Goal: Complete application form

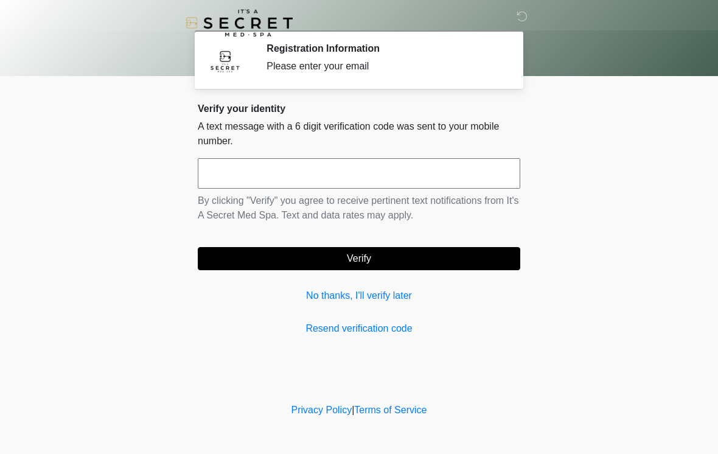
click at [316, 172] on input "text" at bounding box center [359, 173] width 323 height 30
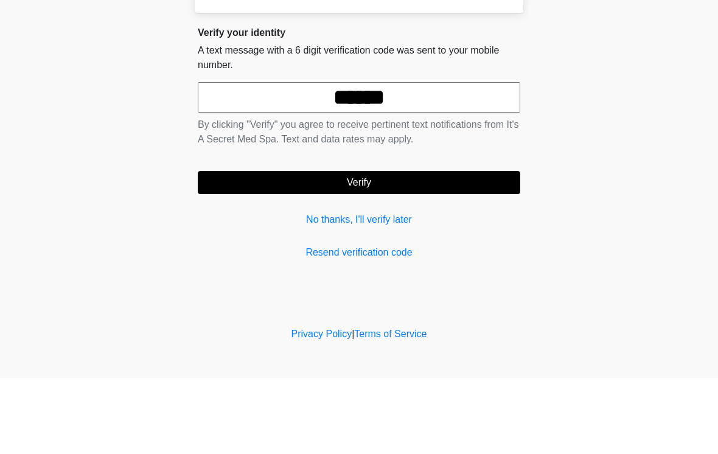
type input "******"
click at [383, 247] on button "Verify" at bounding box center [359, 258] width 323 height 23
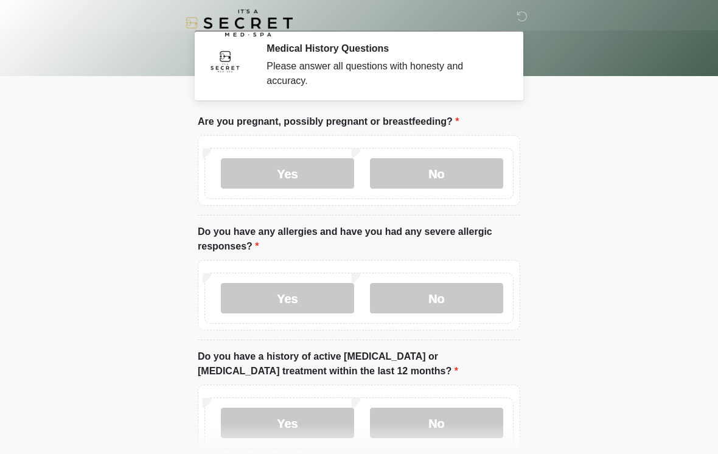
click at [430, 172] on label "No" at bounding box center [436, 173] width 133 height 30
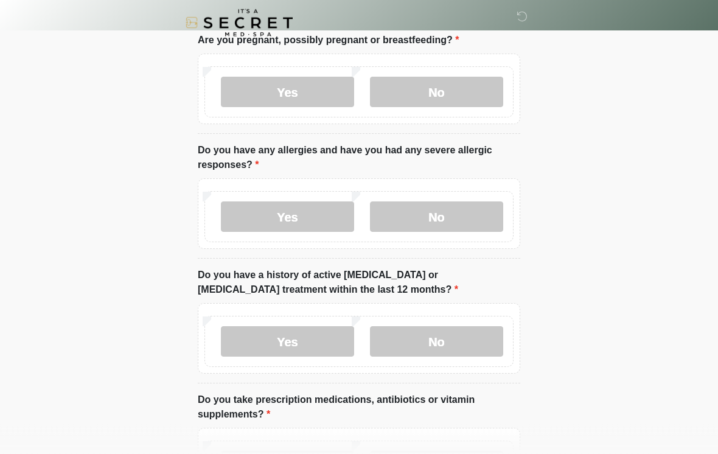
click at [464, 217] on label "No" at bounding box center [436, 217] width 133 height 30
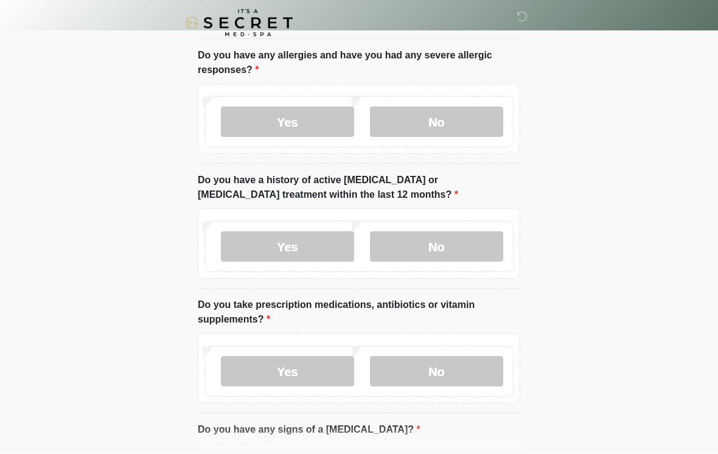
scroll to position [186, 0]
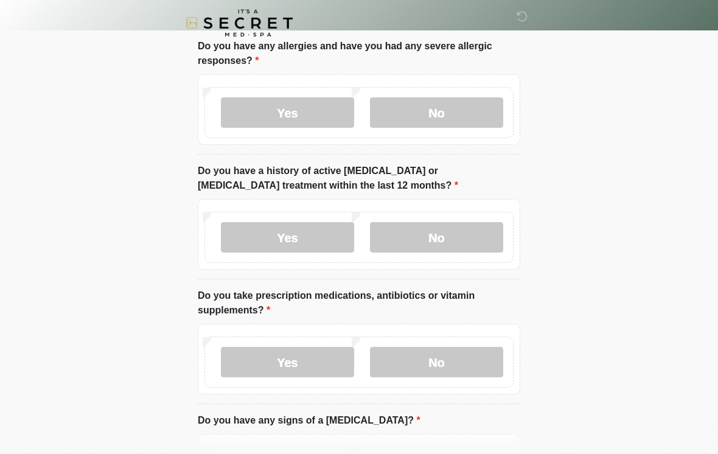
click at [468, 242] on label "No" at bounding box center [436, 237] width 133 height 30
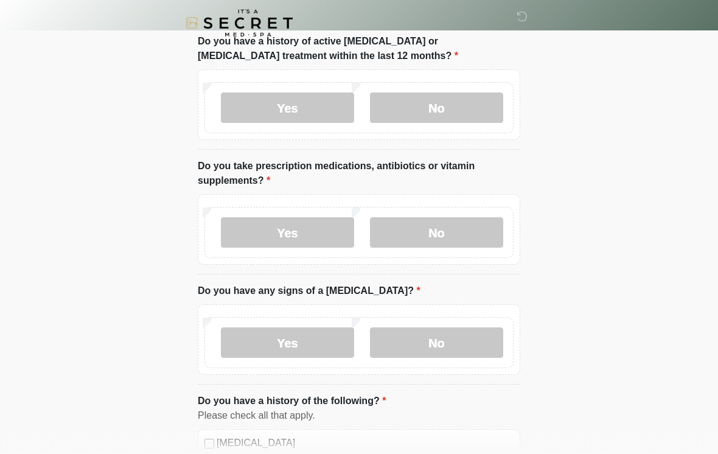
scroll to position [331, 0]
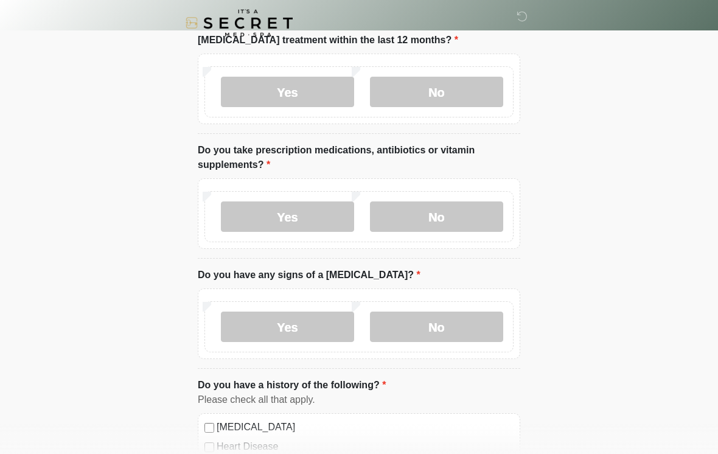
click at [452, 217] on label "No" at bounding box center [436, 216] width 133 height 30
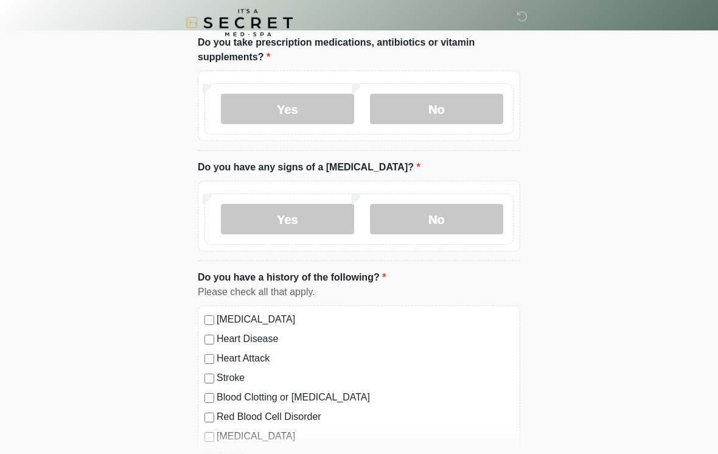
scroll to position [452, 0]
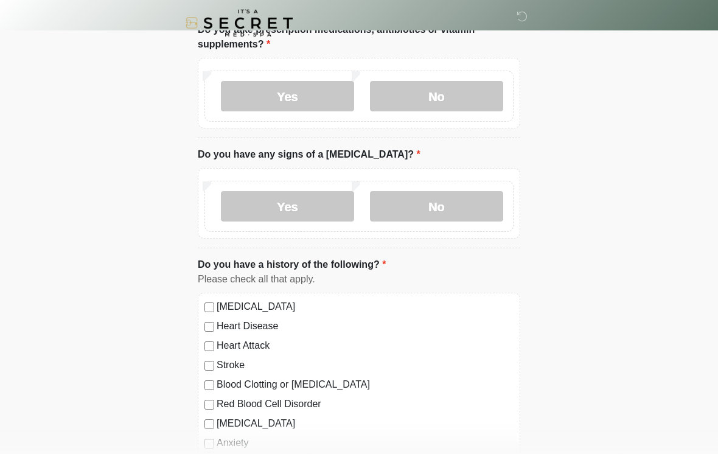
click at [457, 206] on label "No" at bounding box center [436, 206] width 133 height 30
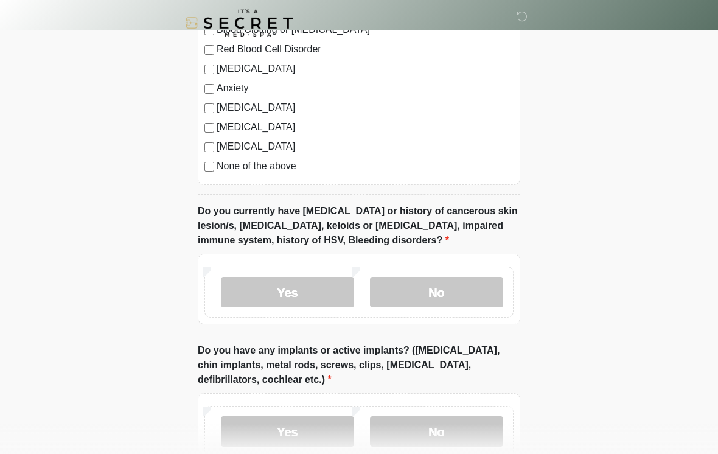
scroll to position [804, 0]
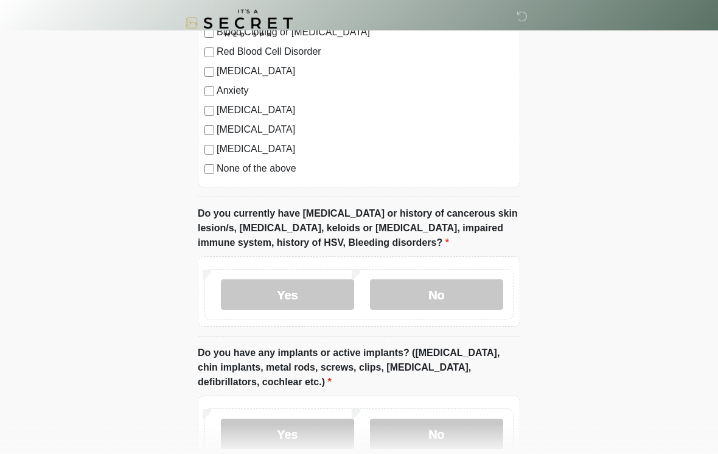
click at [453, 303] on label "No" at bounding box center [436, 294] width 133 height 30
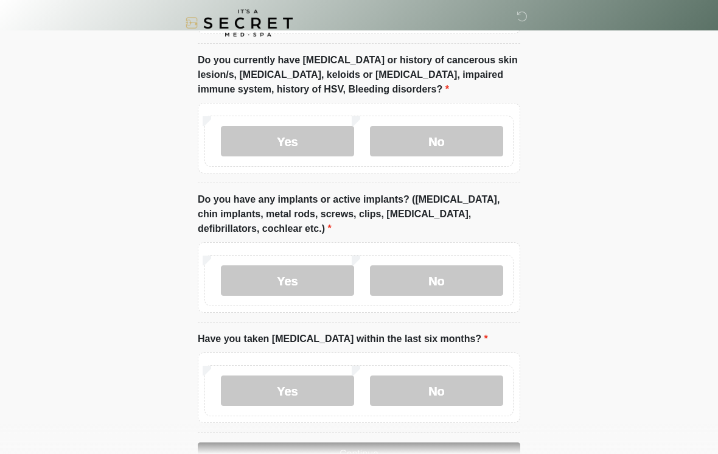
scroll to position [965, 0]
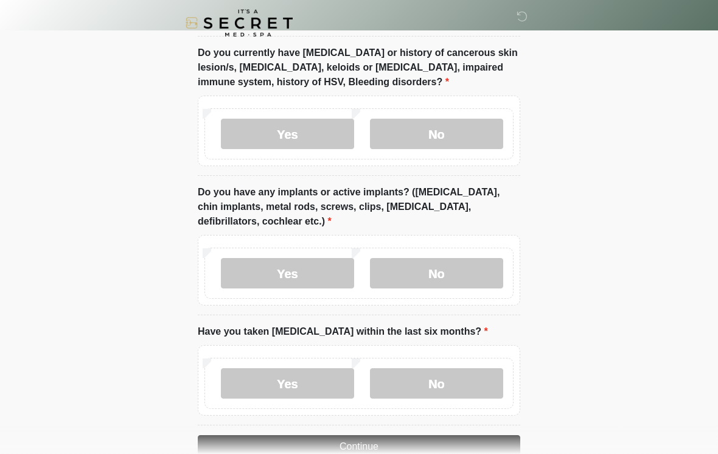
click at [467, 264] on label "No" at bounding box center [436, 273] width 133 height 30
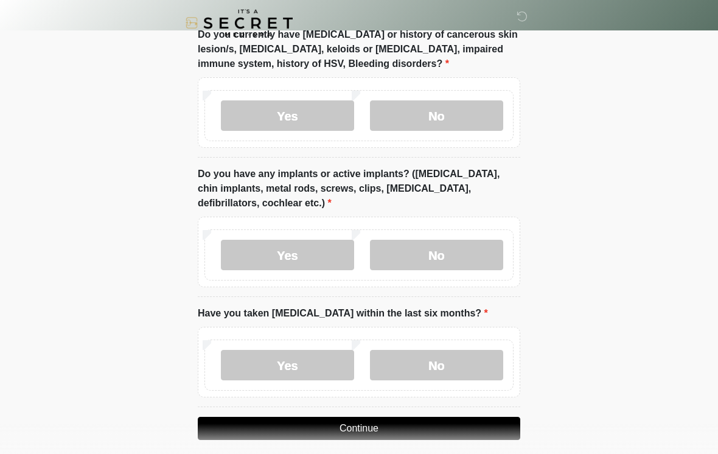
scroll to position [1013, 0]
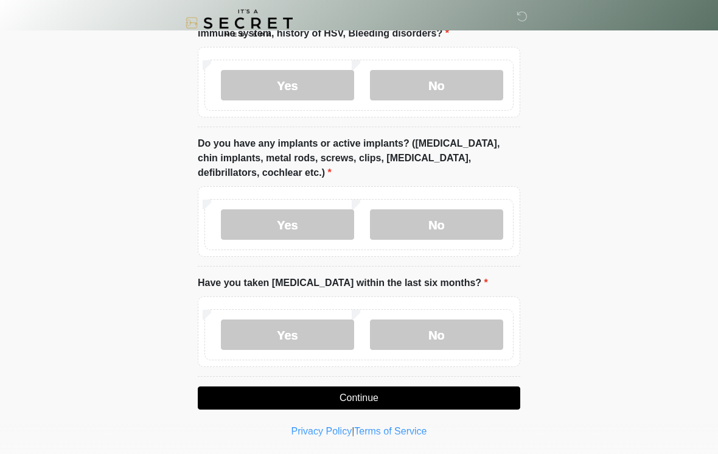
click at [457, 333] on label "No" at bounding box center [436, 335] width 133 height 30
click at [396, 392] on button "Continue" at bounding box center [359, 398] width 323 height 23
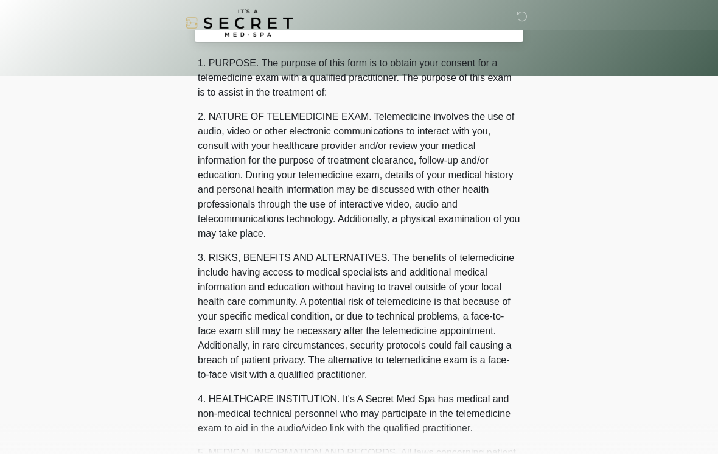
scroll to position [0, 0]
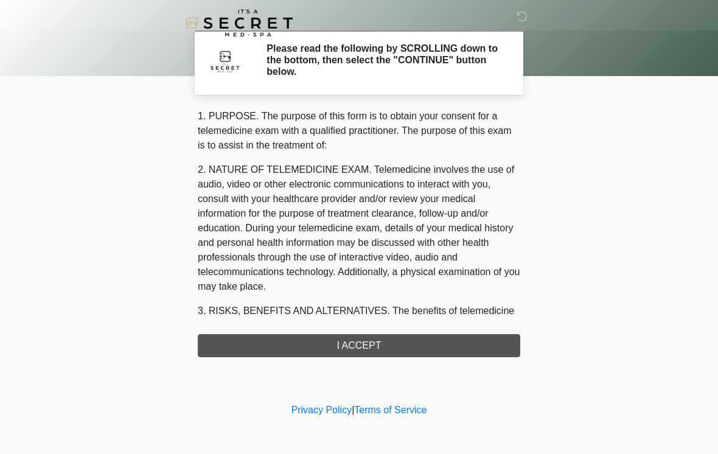
click at [377, 344] on div "1. PURPOSE. The purpose of this form is to obtain your consent for a telemedici…" at bounding box center [359, 233] width 323 height 248
click at [380, 345] on div "1. PURPOSE. The purpose of this form is to obtain your consent for a telemedici…" at bounding box center [359, 233] width 323 height 248
click at [351, 349] on div "1. PURPOSE. The purpose of this form is to obtain your consent for a telemedici…" at bounding box center [359, 233] width 323 height 248
click at [372, 348] on div "1. PURPOSE. The purpose of this form is to obtain your consent for a telemedici…" at bounding box center [359, 233] width 323 height 248
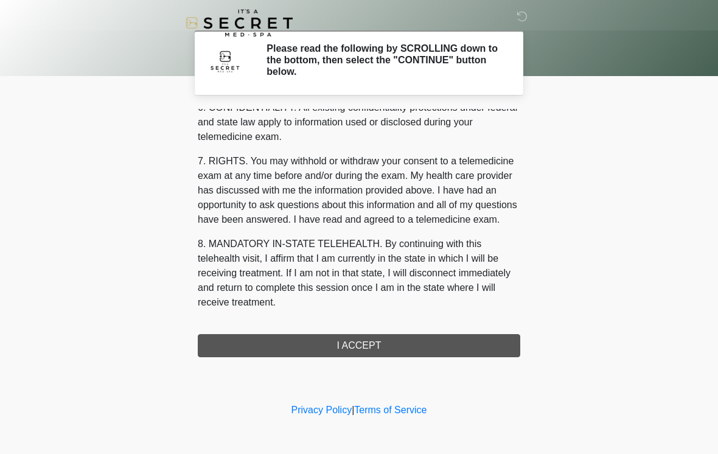
scroll to position [495, 0]
click at [367, 342] on button "I ACCEPT" at bounding box center [359, 345] width 323 height 23
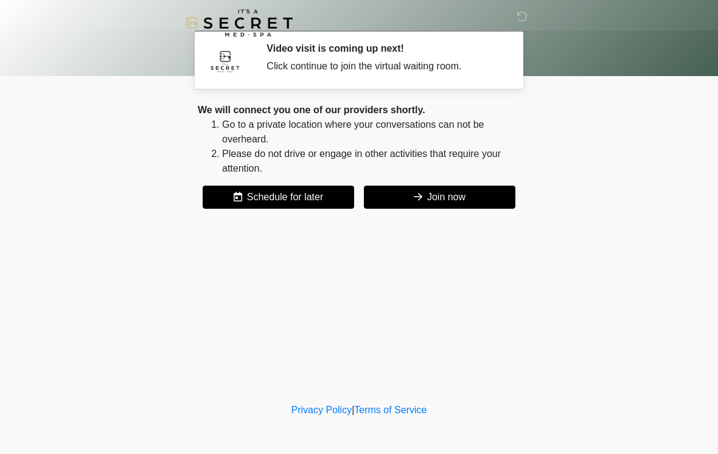
click at [461, 195] on button "Join now" at bounding box center [440, 197] width 152 height 23
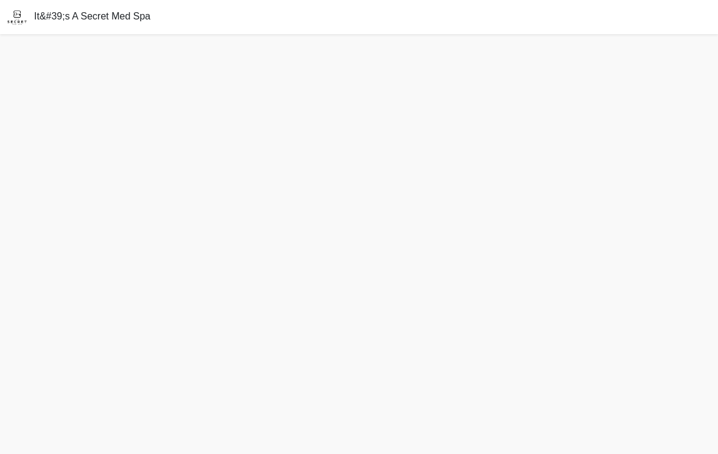
scroll to position [4, 0]
